Goal: Task Accomplishment & Management: Use online tool/utility

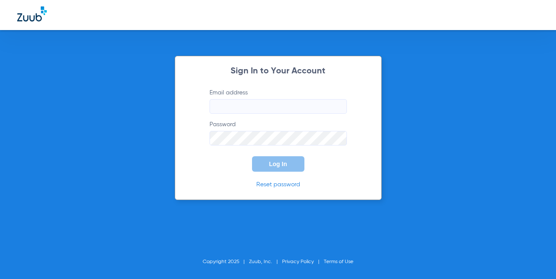
drag, startPoint x: 260, startPoint y: 105, endPoint x: 247, endPoint y: 108, distance: 13.6
click at [259, 105] on input "Email address" at bounding box center [278, 106] width 137 height 15
click at [241, 109] on input "Email address" at bounding box center [278, 106] width 137 height 15
paste input "[EMAIL_ADDRESS][DOMAIN_NAME]"
type input "[EMAIL_ADDRESS][DOMAIN_NAME]"
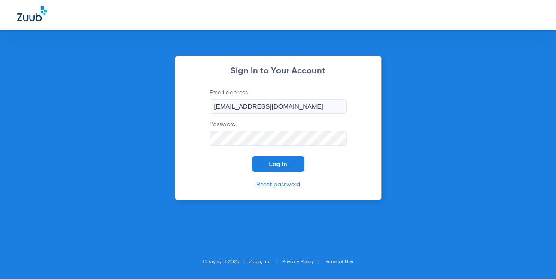
click at [286, 160] on button "Log In" at bounding box center [278, 163] width 52 height 15
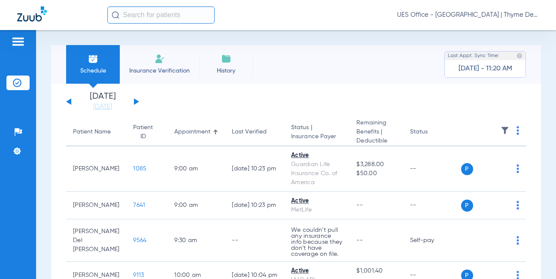
click at [157, 15] on input "text" at bounding box center [160, 14] width 107 height 17
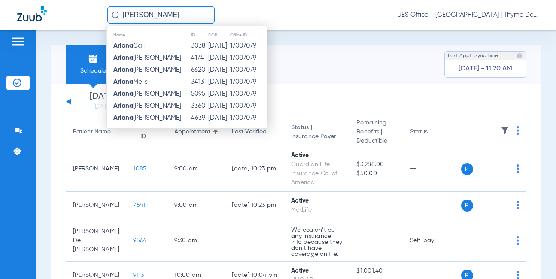
type input "[PERSON_NAME]"
click at [13, 45] on img at bounding box center [18, 42] width 14 height 10
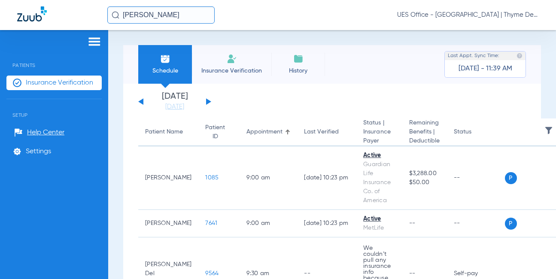
click at [144, 16] on input "[PERSON_NAME]" at bounding box center [160, 14] width 107 height 17
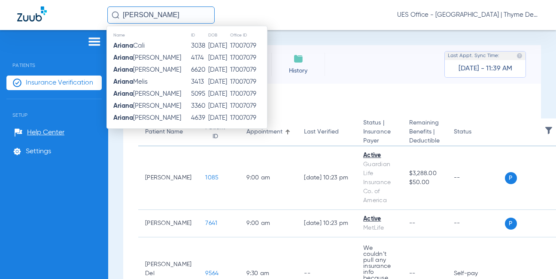
click at [52, 88] on li "Insurance Verification" at bounding box center [53, 83] width 95 height 15
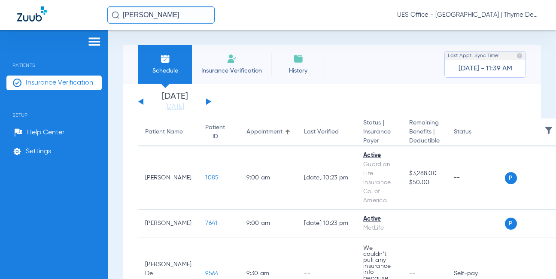
click at [221, 68] on span "Insurance Verification" at bounding box center [231, 71] width 67 height 9
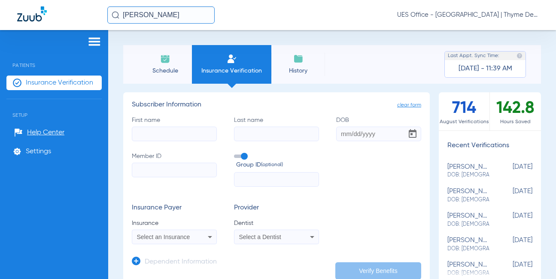
click at [171, 135] on input "First name" at bounding box center [174, 134] width 85 height 15
type input "[PERSON_NAME]"
type input "3"
type input "[DATE]"
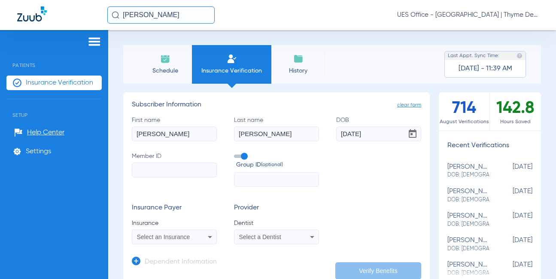
click at [168, 171] on input "Member ID" at bounding box center [174, 170] width 85 height 15
paste input "387234172"
type input "387234172"
click at [187, 231] on mat-select "Select an Insurance" at bounding box center [174, 237] width 85 height 15
click at [206, 236] on icon at bounding box center [210, 237] width 10 height 10
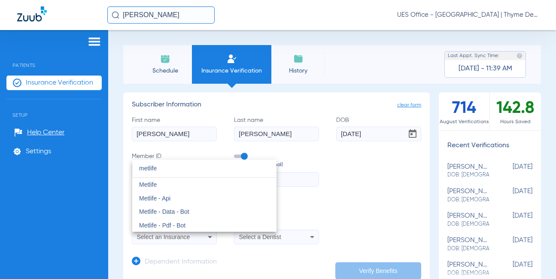
type input "metlife"
click at [162, 181] on mat-option "Metlife" at bounding box center [204, 185] width 144 height 14
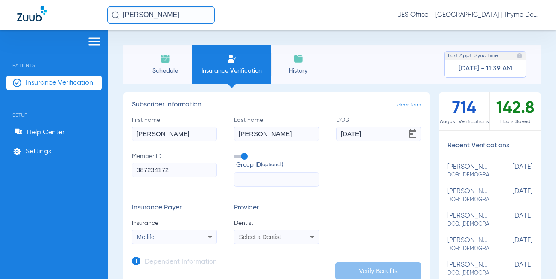
click at [267, 232] on div "Select a Dentist" at bounding box center [276, 237] width 84 height 10
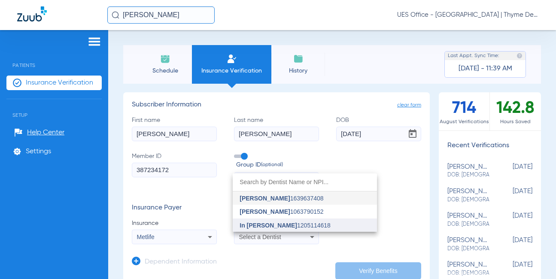
click at [272, 226] on span "In [PERSON_NAME]" at bounding box center [269, 225] width 58 height 7
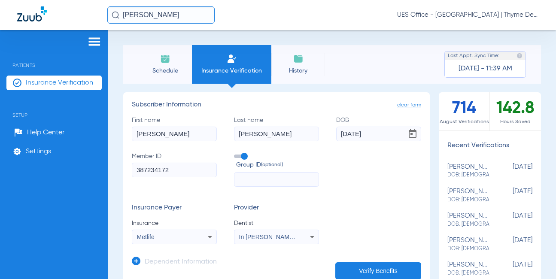
click at [241, 157] on span at bounding box center [240, 156] width 13 height 3
click at [236, 153] on input "Group ID (optional)" at bounding box center [236, 153] width 0 height 0
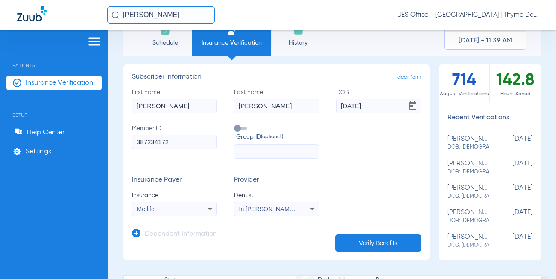
scroll to position [43, 0]
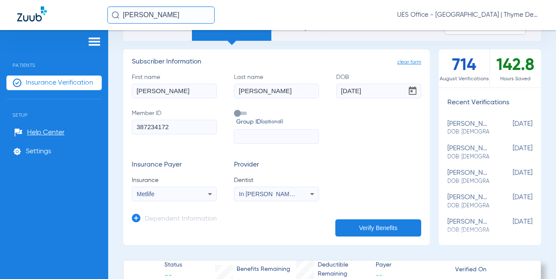
click at [360, 224] on button "Verify Benefits" at bounding box center [378, 227] width 86 height 17
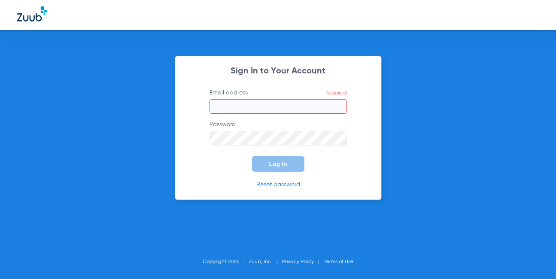
click at [249, 111] on input "Email address Required" at bounding box center [278, 106] width 137 height 15
click at [255, 111] on input "Email address Required" at bounding box center [278, 106] width 137 height 15
click at [229, 106] on input "Email address Required" at bounding box center [278, 106] width 137 height 15
paste input "[EMAIL_ADDRESS][DOMAIN_NAME]"
type input "[EMAIL_ADDRESS][DOMAIN_NAME]"
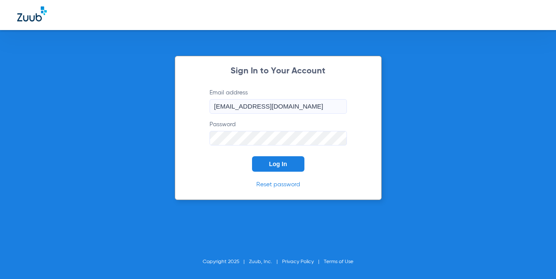
click at [287, 160] on button "Log In" at bounding box center [278, 163] width 52 height 15
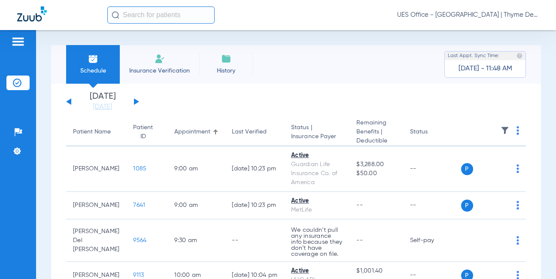
click at [152, 67] on span "Insurance Verification" at bounding box center [159, 71] width 67 height 9
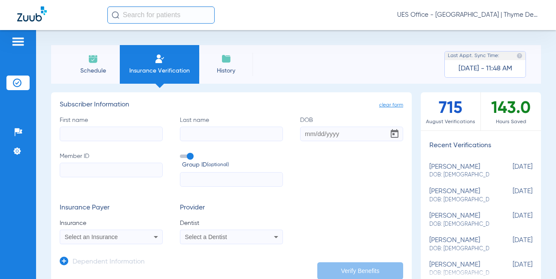
click at [114, 131] on input "First name" at bounding box center [111, 134] width 103 height 15
type input "xuesi"
type input "[PERSON_NAME]"
type input "[DATE]"
click at [95, 174] on input "Member ID" at bounding box center [111, 170] width 103 height 15
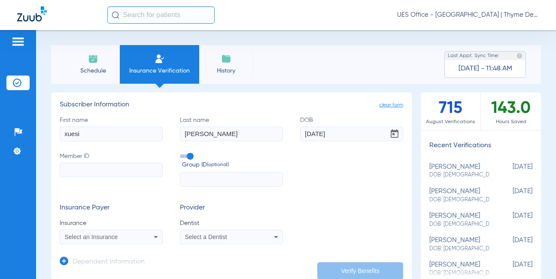
paste input "004426221"
type input "004426221"
click at [189, 157] on span at bounding box center [186, 156] width 13 height 3
click at [182, 153] on input "Group ID (optional)" at bounding box center [182, 153] width 0 height 0
click at [112, 231] on mat-select "Select an Insurance" at bounding box center [111, 237] width 103 height 15
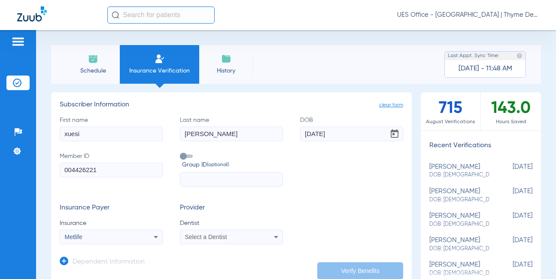
click at [204, 238] on span "Select a Dentist" at bounding box center [206, 237] width 42 height 7
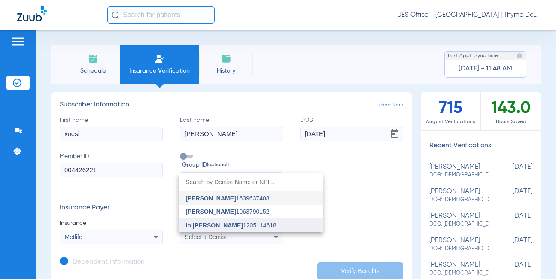
click at [222, 225] on span "In [PERSON_NAME] 1205114618" at bounding box center [231, 225] width 91 height 6
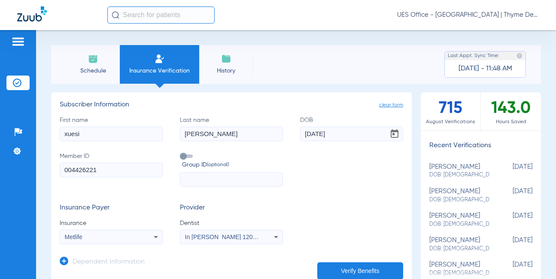
click at [358, 270] on button "Verify Benefits" at bounding box center [360, 270] width 86 height 17
click at [21, 41] on img at bounding box center [18, 42] width 14 height 10
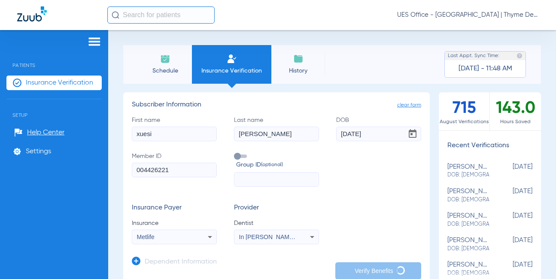
click at [48, 82] on span "Insurance Verification" at bounding box center [59, 83] width 67 height 9
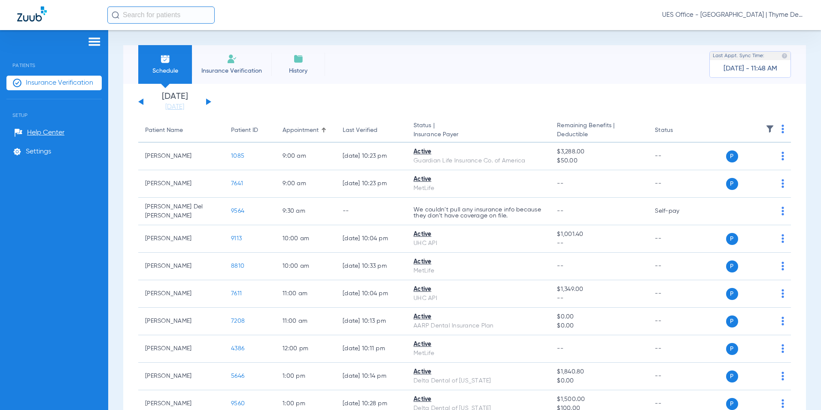
click at [226, 63] on li "Insurance Verification" at bounding box center [231, 64] width 79 height 39
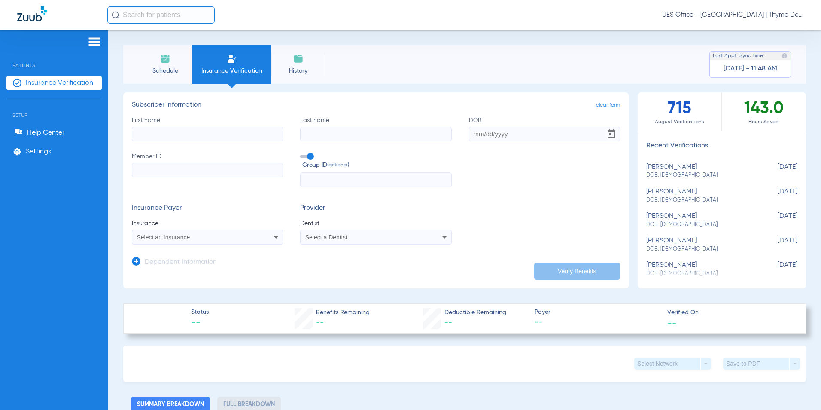
click at [556, 168] on div "[PERSON_NAME] DOB: [DEMOGRAPHIC_DATA]" at bounding box center [700, 171] width 108 height 16
type input "[PERSON_NAME]"
type input "[DATE]"
type input "387234172"
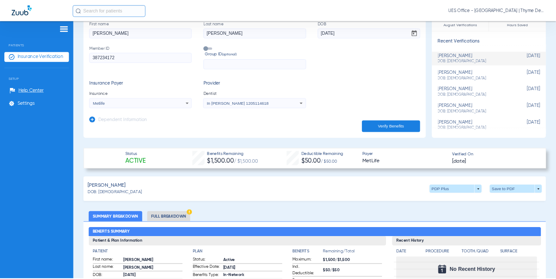
scroll to position [43, 0]
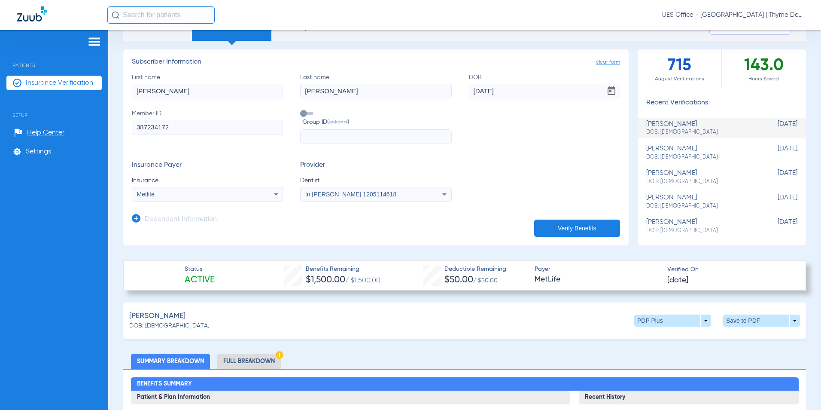
click at [556, 278] on app-verified-on-section "Verified On [DATE]" at bounding box center [729, 275] width 125 height 20
click at [556, 279] on span at bounding box center [762, 320] width 21 height 21
click at [556, 279] on span "Save to PDF" at bounding box center [691, 337] width 34 height 6
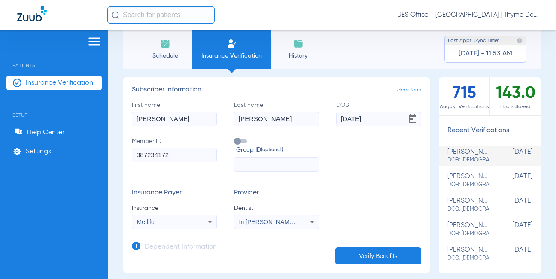
scroll to position [0, 0]
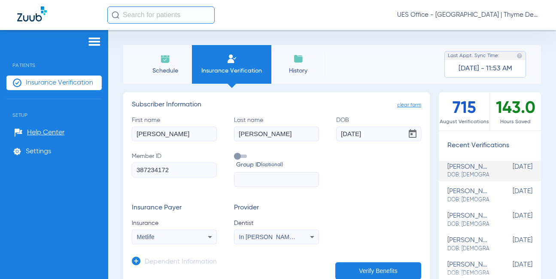
click at [157, 17] on input "text" at bounding box center [160, 14] width 107 height 17
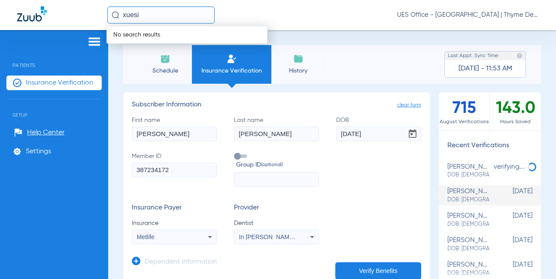
type input "xuesi"
click at [460, 168] on div "[PERSON_NAME] DOB: [DEMOGRAPHIC_DATA]" at bounding box center [469, 171] width 42 height 16
type input "xuesi"
type input "[PERSON_NAME]"
type input "[DATE]"
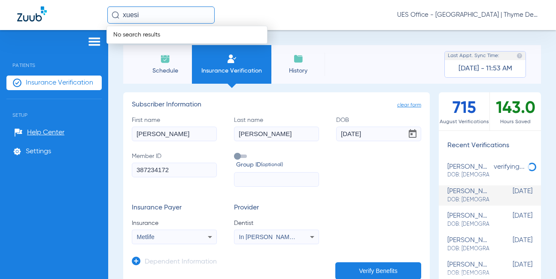
type input "004426221"
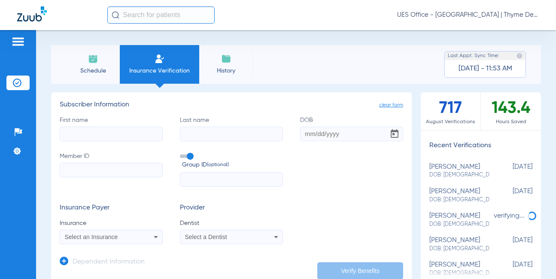
click at [448, 193] on div "[PERSON_NAME] DOB: [DEMOGRAPHIC_DATA]" at bounding box center [459, 196] width 60 height 16
type input "xuesi"
type input "[PERSON_NAME]"
type input "[DATE]"
type input "004426221"
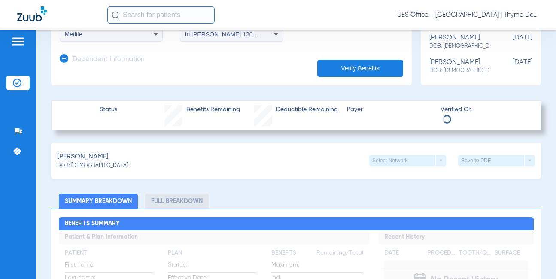
scroll to position [215, 0]
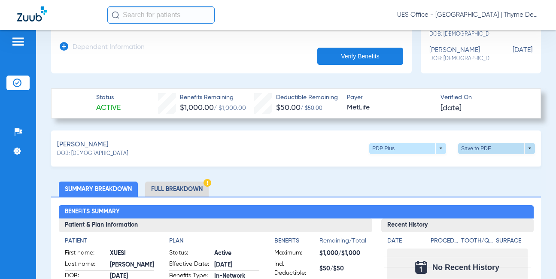
click at [495, 149] on span at bounding box center [497, 148] width 21 height 21
click at [432, 167] on span "Save to PDF" at bounding box center [426, 164] width 34 height 6
